Goal: Check status: Check status

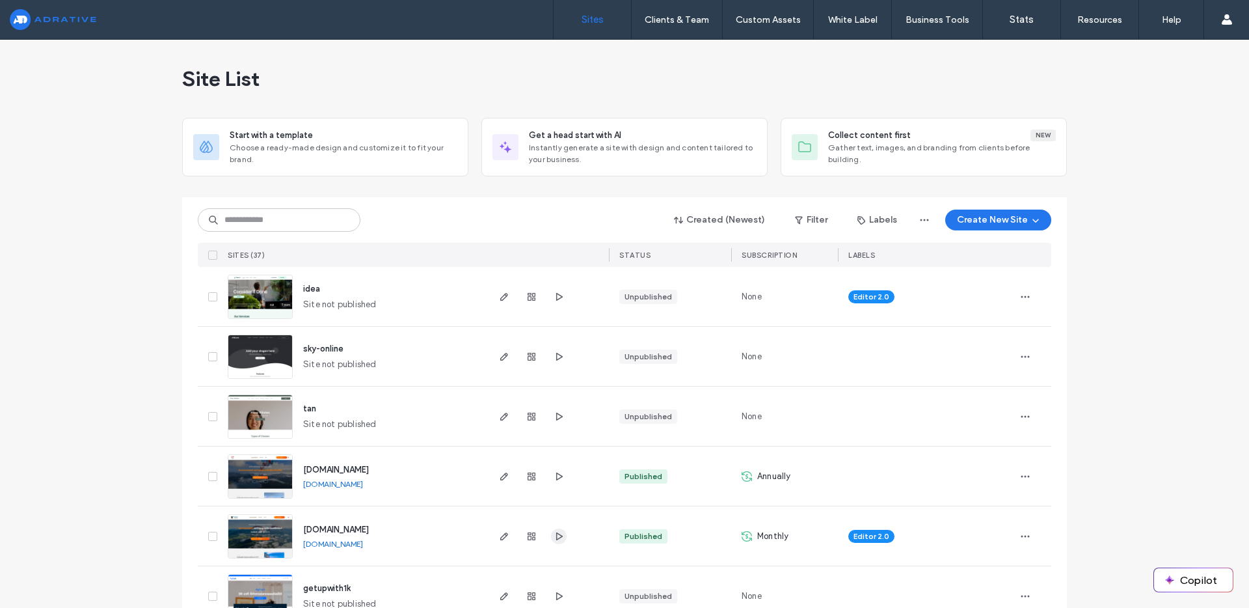
scroll to position [271, 0]
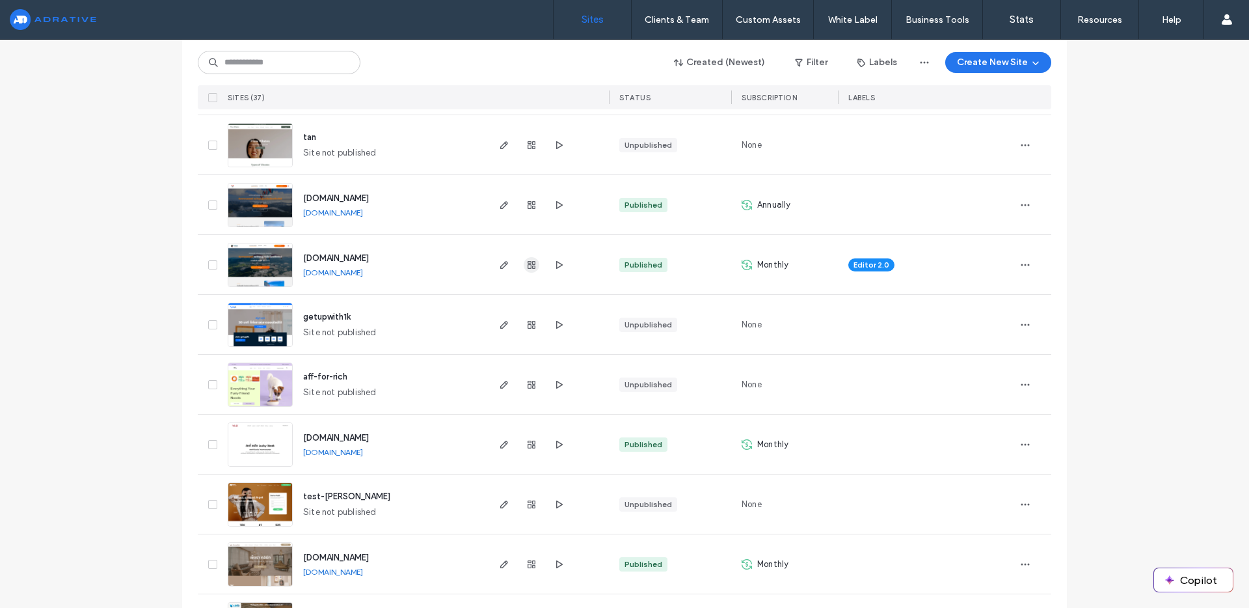
click at [530, 269] on icon "button" at bounding box center [531, 265] width 10 height 10
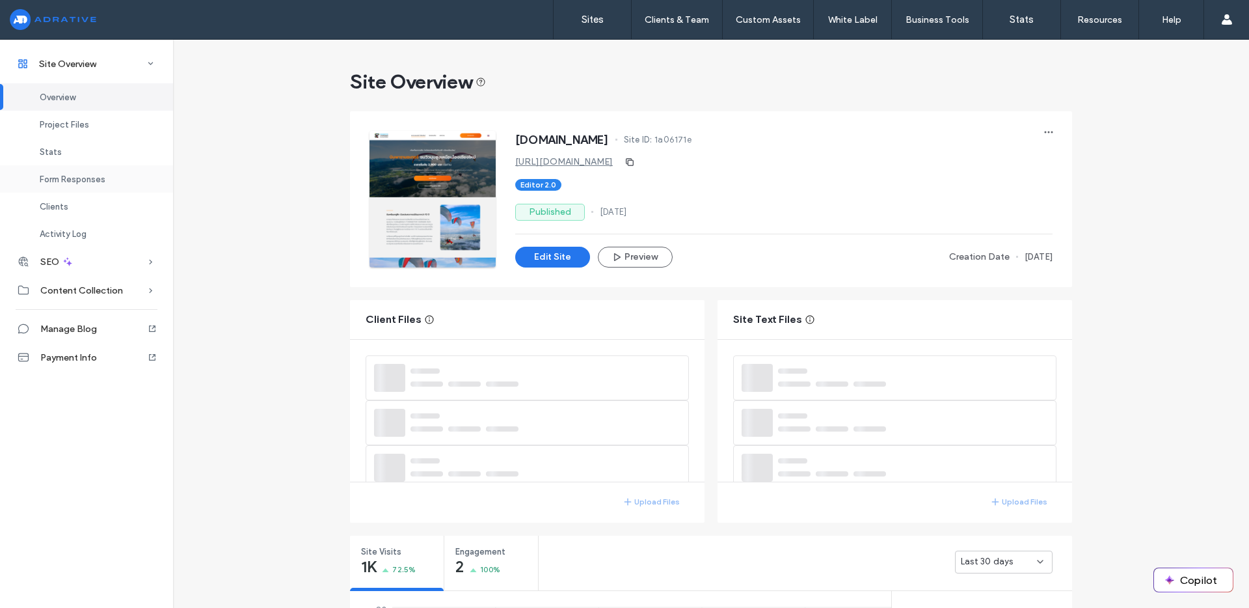
click at [118, 182] on div "Form Responses" at bounding box center [86, 178] width 173 height 27
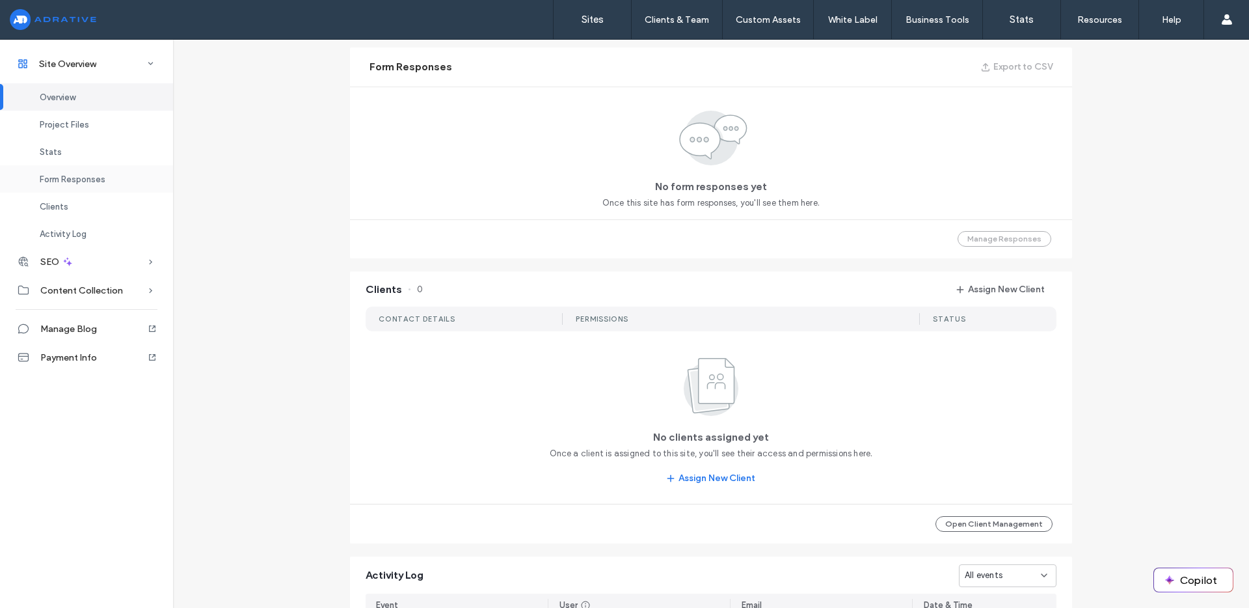
scroll to position [838, 0]
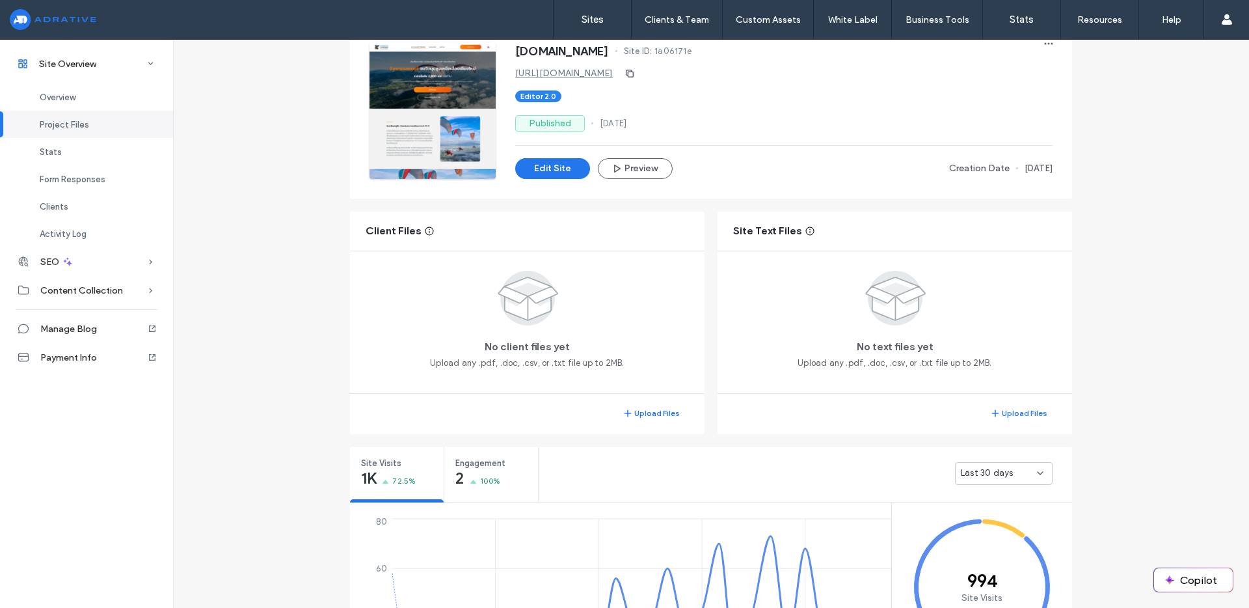
scroll to position [340, 0]
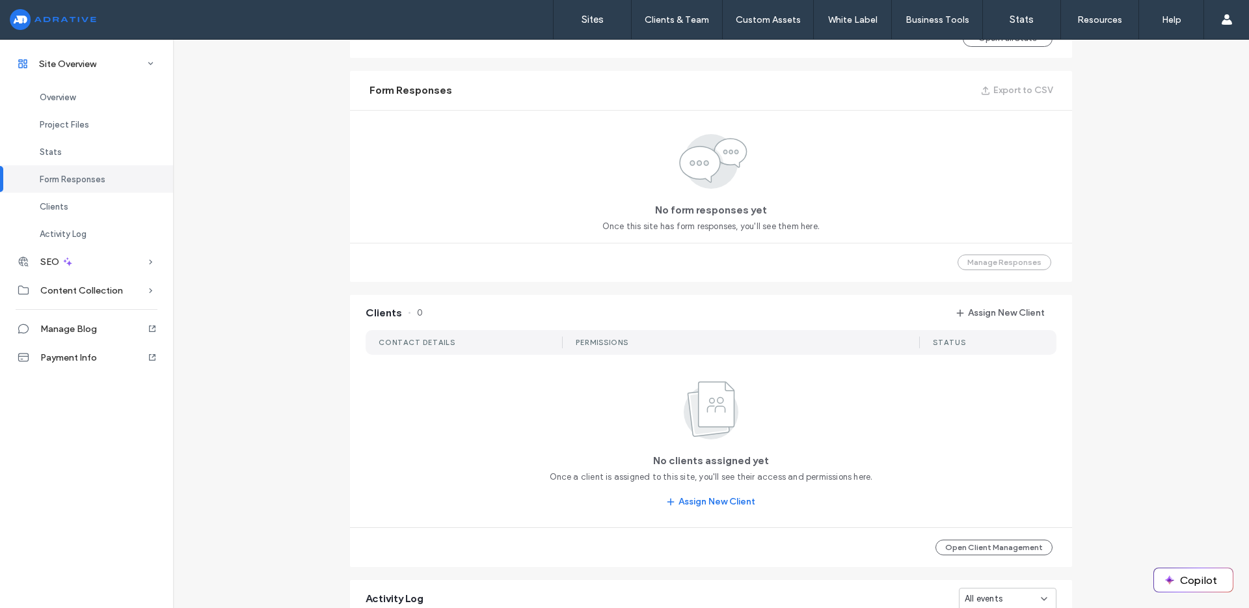
scroll to position [1188, 0]
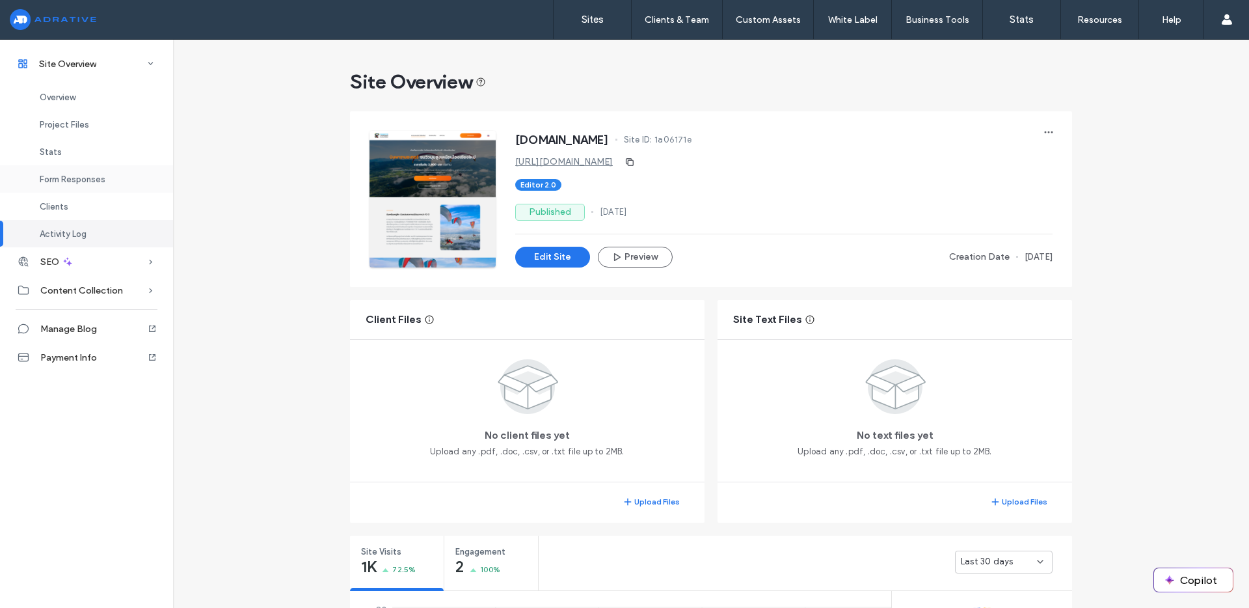
click at [100, 176] on span "Form Responses" at bounding box center [73, 179] width 66 height 10
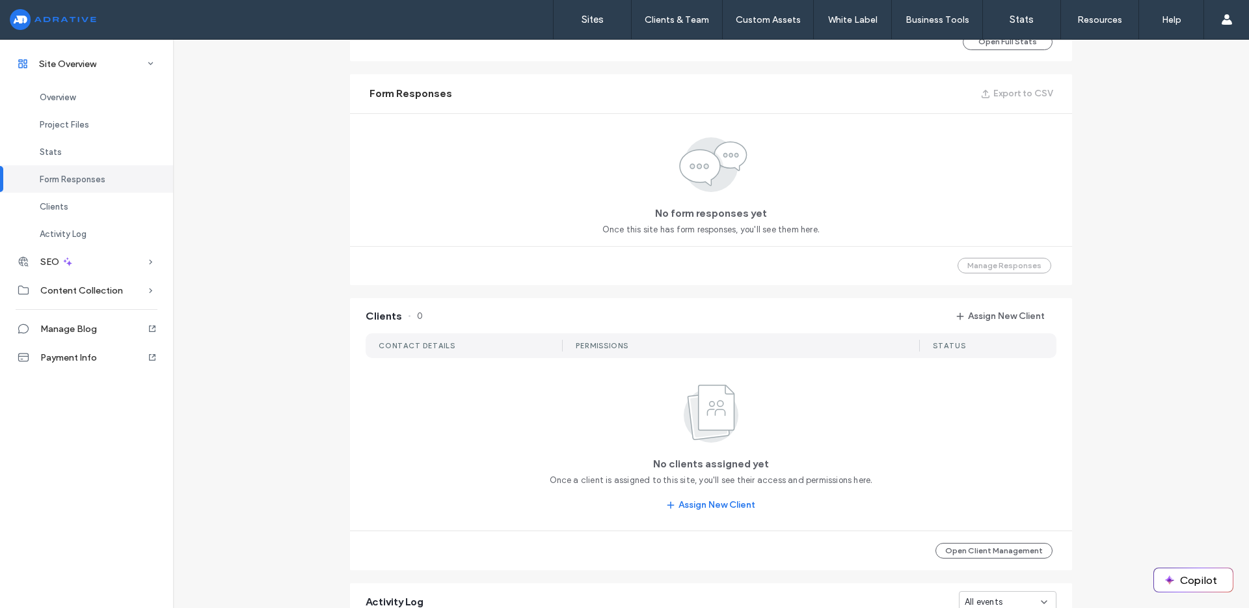
scroll to position [838, 0]
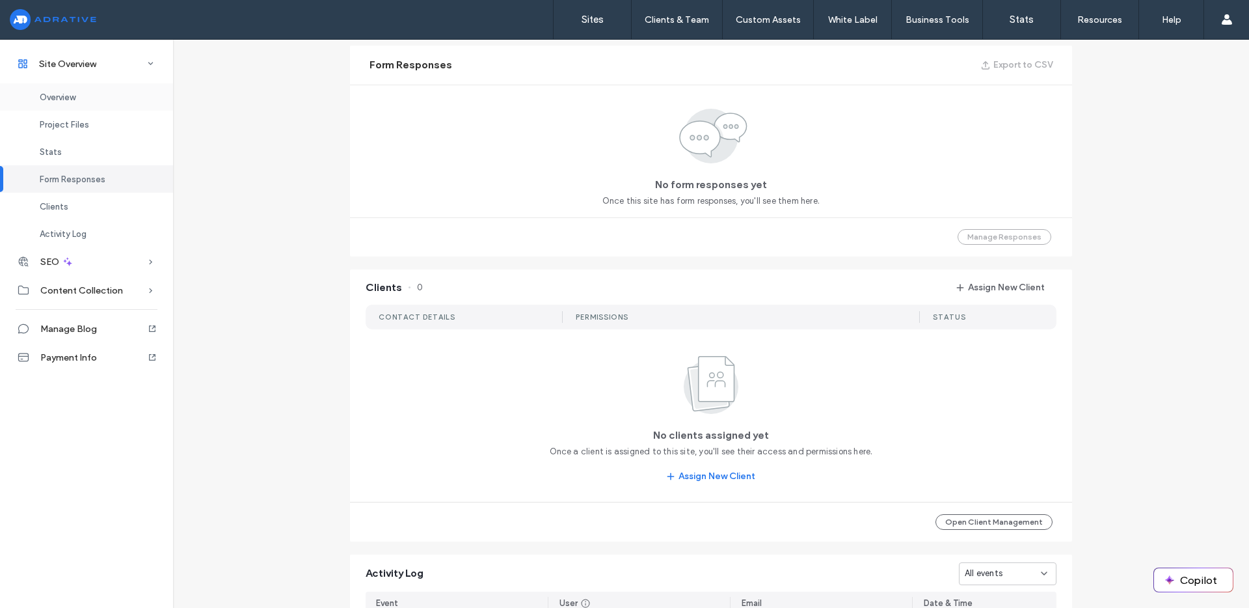
click at [122, 98] on div "Overview" at bounding box center [86, 96] width 173 height 27
